Goal: Task Accomplishment & Management: Manage account settings

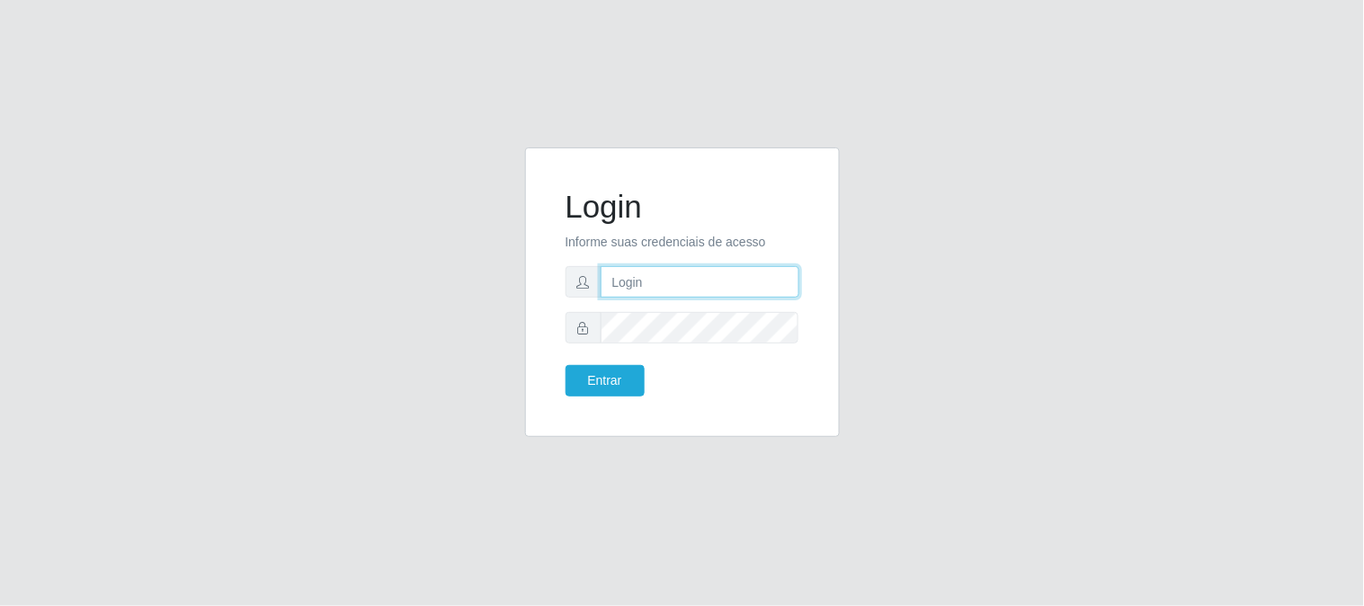
click at [766, 284] on input "text" at bounding box center [700, 281] width 199 height 31
type input "[EMAIL_ADDRESS][DOMAIN_NAME]"
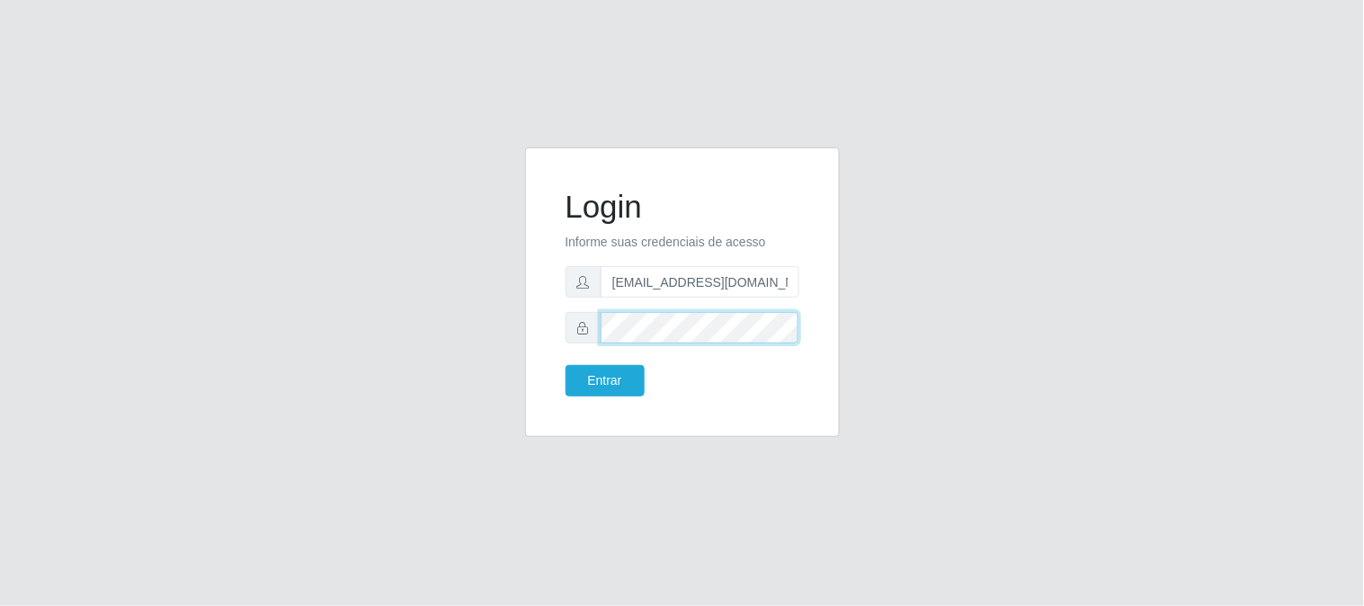
click at [566, 365] on button "Entrar" at bounding box center [605, 380] width 79 height 31
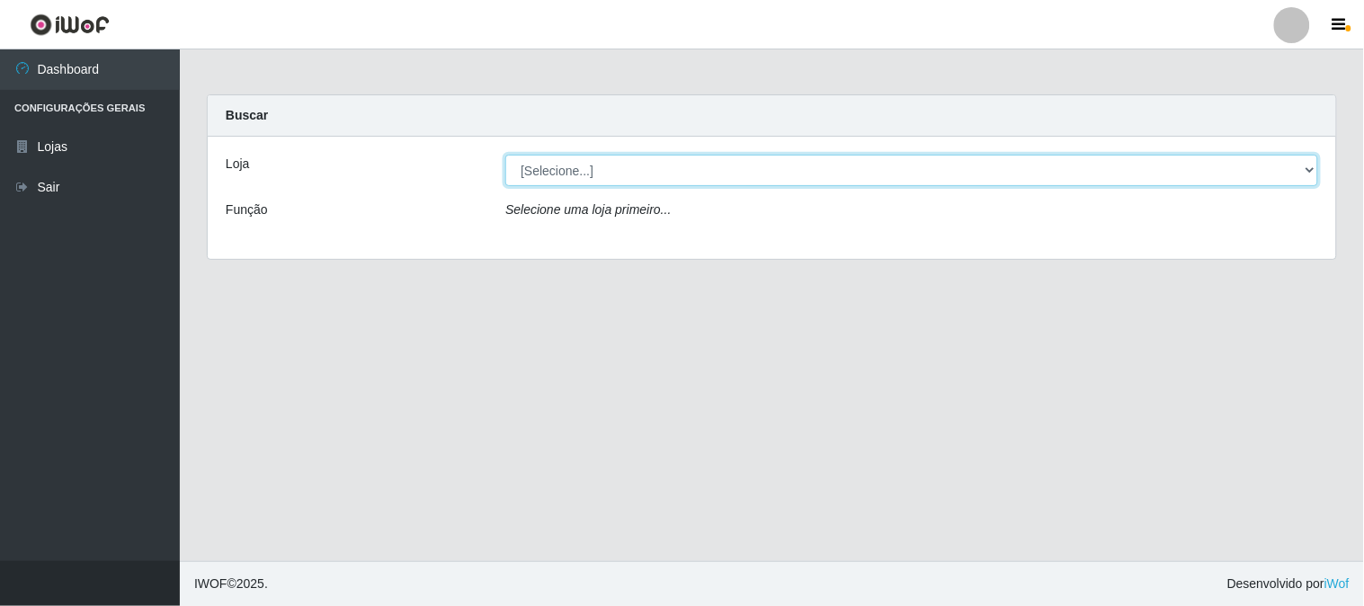
click at [1311, 172] on select "[Selecione...] Queiroz Atacadão - [GEOGRAPHIC_DATA]" at bounding box center [911, 170] width 813 height 31
select select "464"
click at [505, 155] on select "[Selecione...] Queiroz Atacadão - [GEOGRAPHIC_DATA]" at bounding box center [911, 170] width 813 height 31
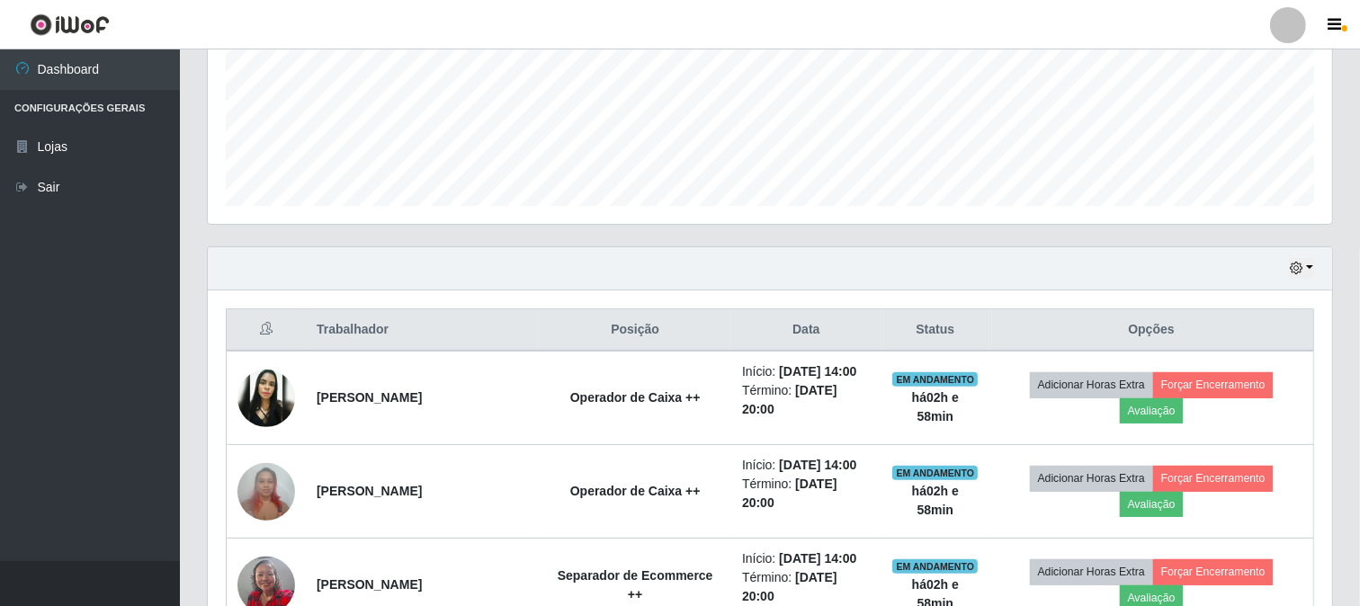
scroll to position [468, 0]
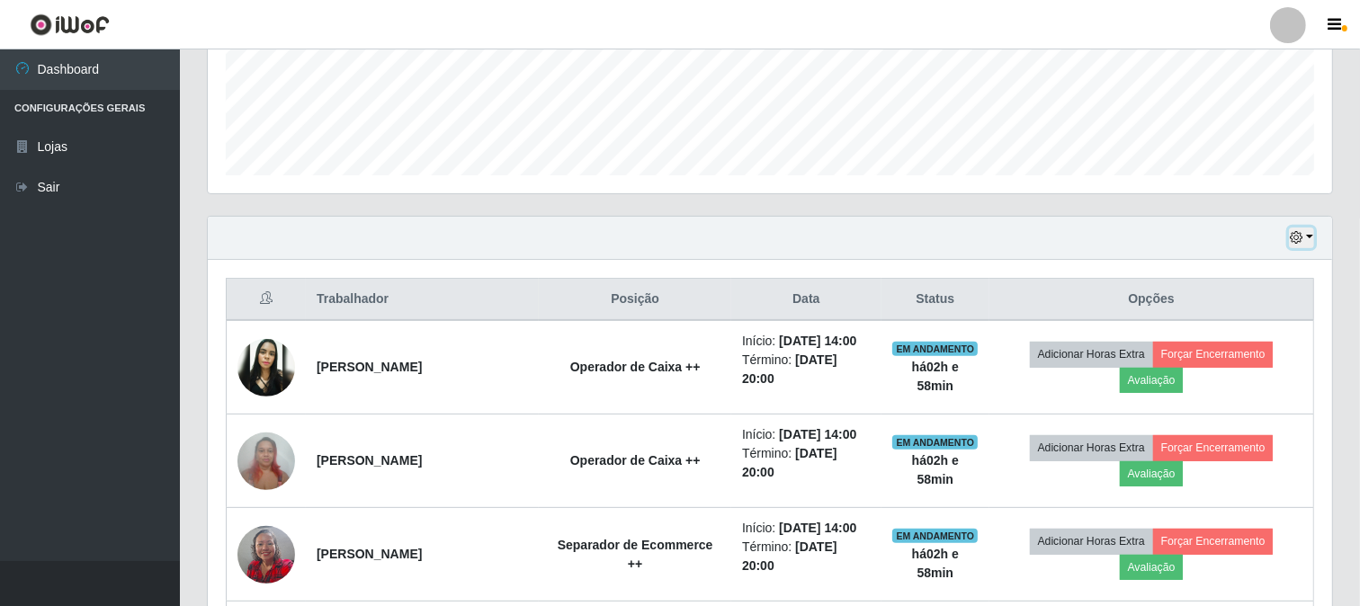
click at [1302, 243] on icon "button" at bounding box center [1296, 237] width 13 height 13
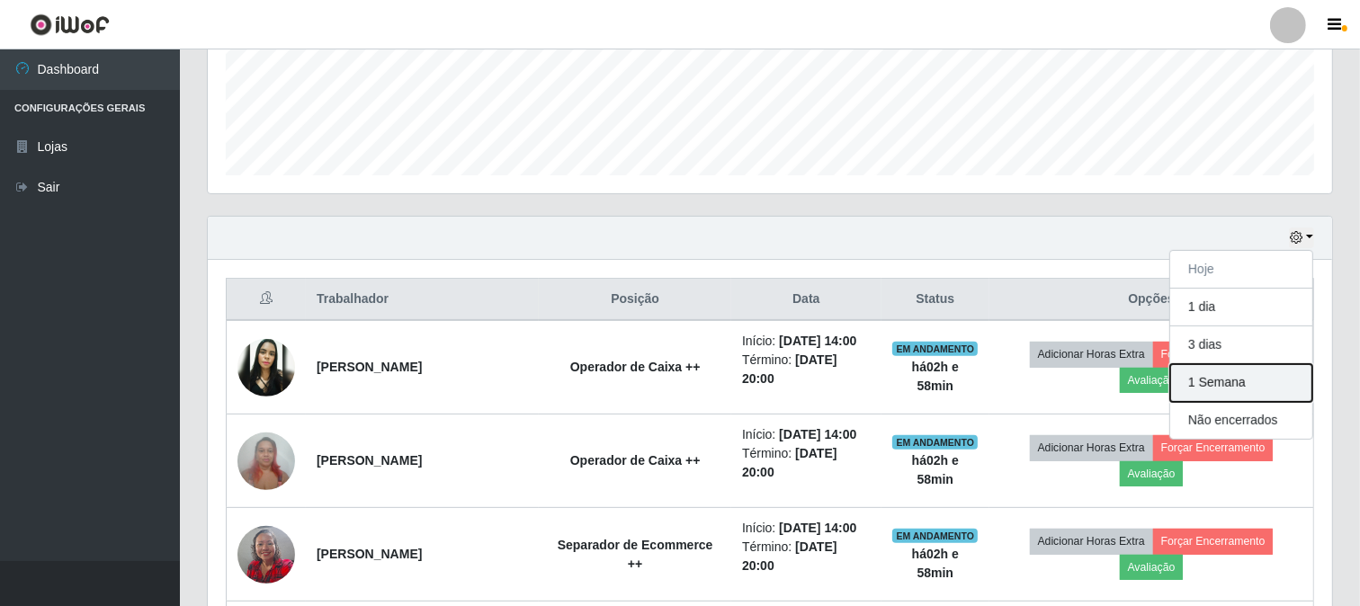
click at [1217, 384] on button "1 Semana" at bounding box center [1241, 383] width 142 height 38
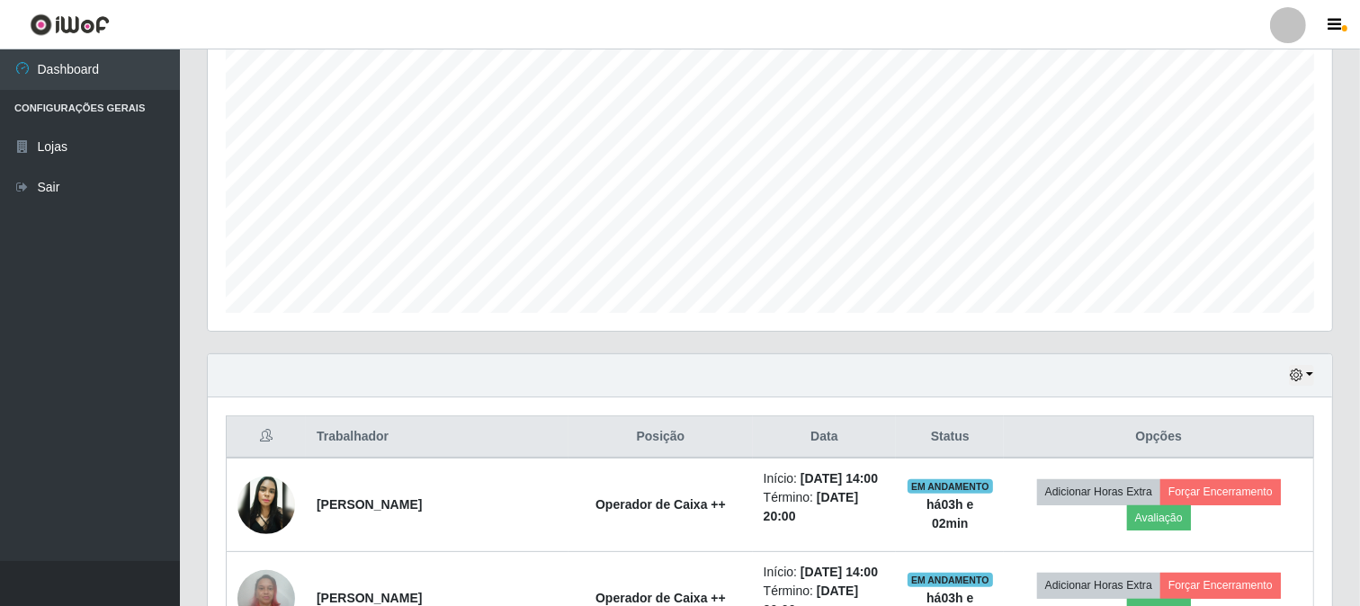
scroll to position [399, 0]
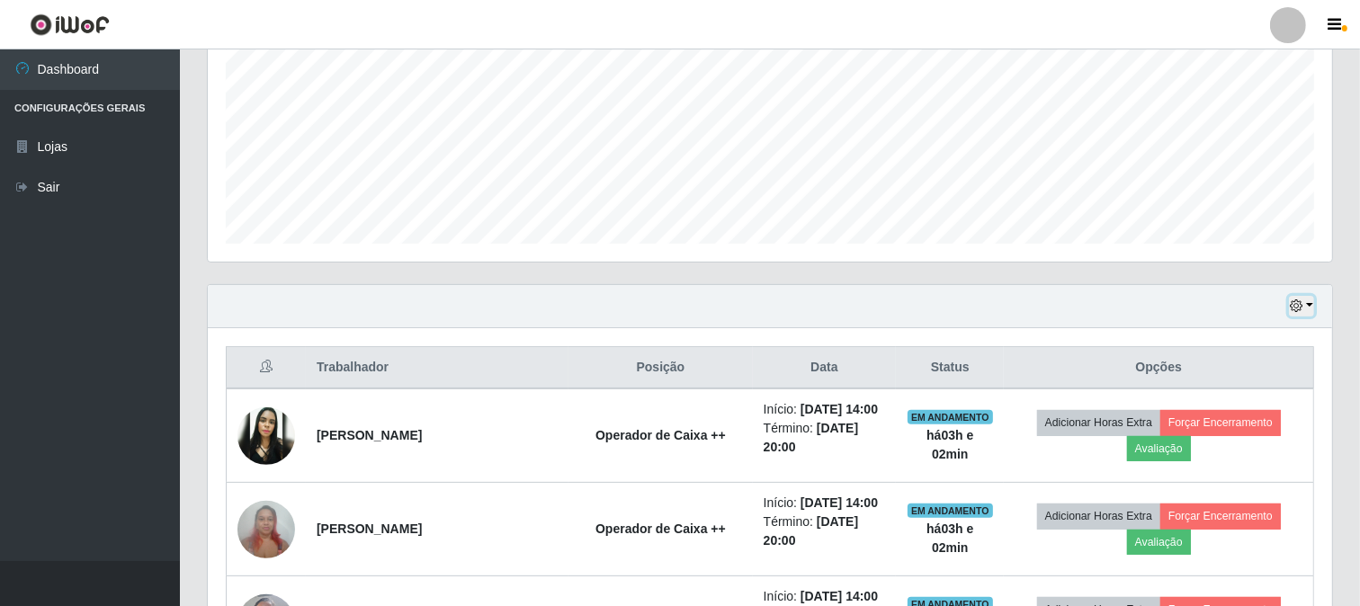
click at [1296, 300] on icon "button" at bounding box center [1296, 305] width 13 height 13
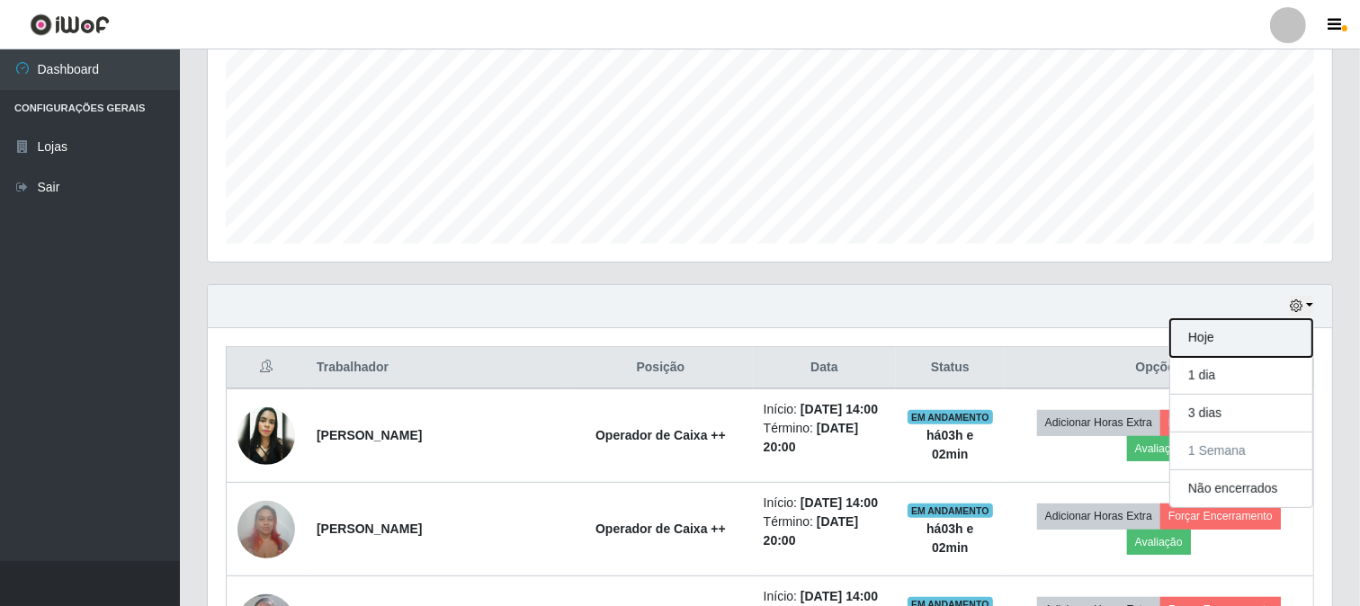
click at [1221, 347] on button "Hoje" at bounding box center [1241, 338] width 142 height 38
